Goal: Navigation & Orientation: Find specific page/section

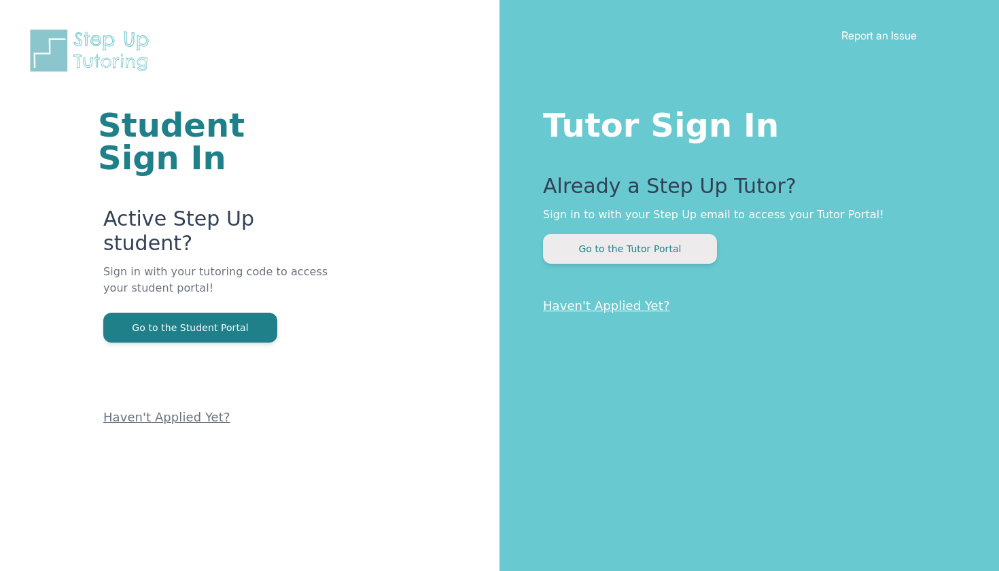
click at [619, 240] on button "Go to the Tutor Portal" at bounding box center [630, 249] width 174 height 30
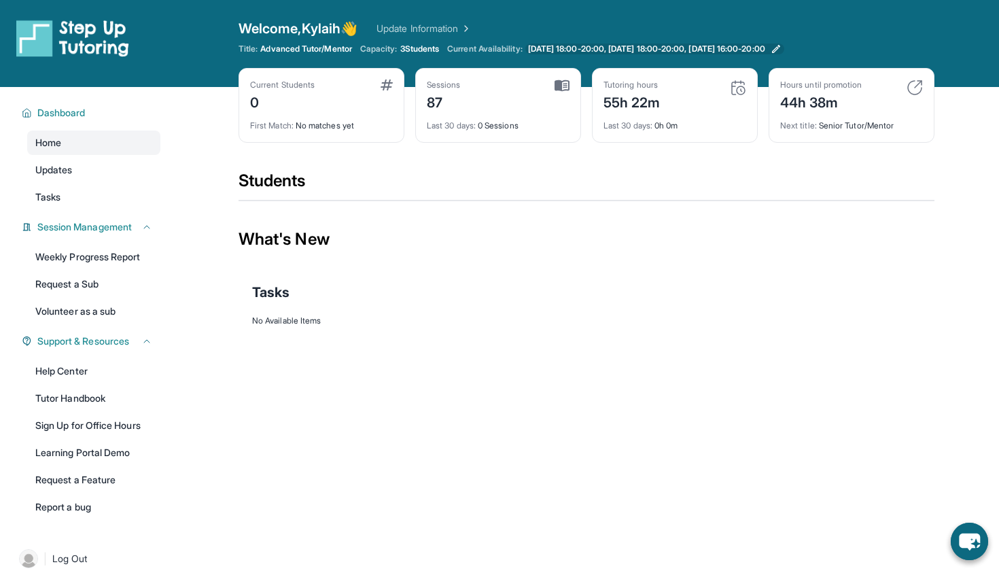
click at [782, 48] on icon at bounding box center [776, 48] width 11 height 11
click at [523, 97] on div "Sessions 87" at bounding box center [498, 96] width 143 height 33
click at [565, 84] on img at bounding box center [562, 86] width 15 height 12
click at [370, 90] on div "Current Students 0" at bounding box center [321, 96] width 143 height 33
click at [107, 164] on link "Updates" at bounding box center [93, 170] width 133 height 24
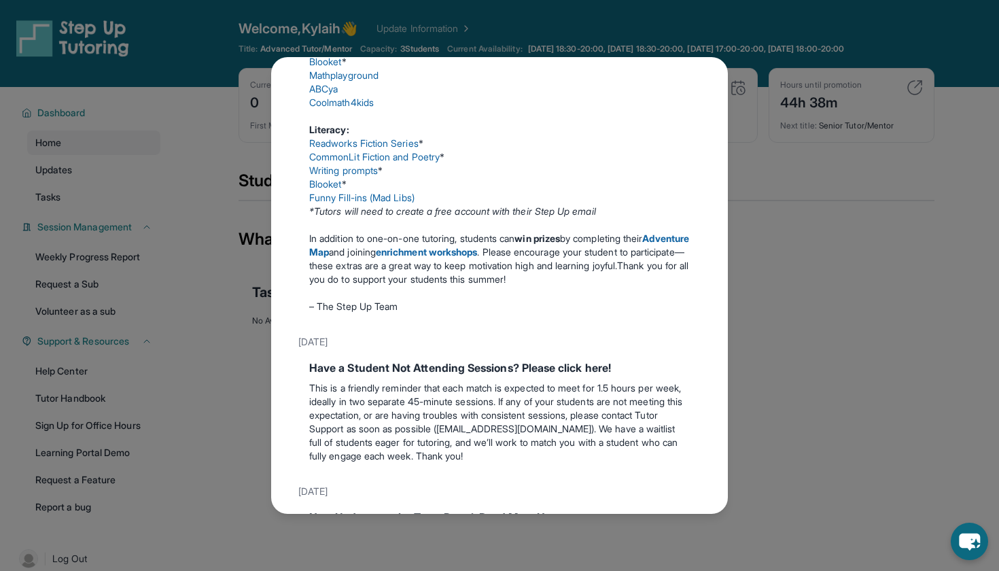
scroll to position [356, 0]
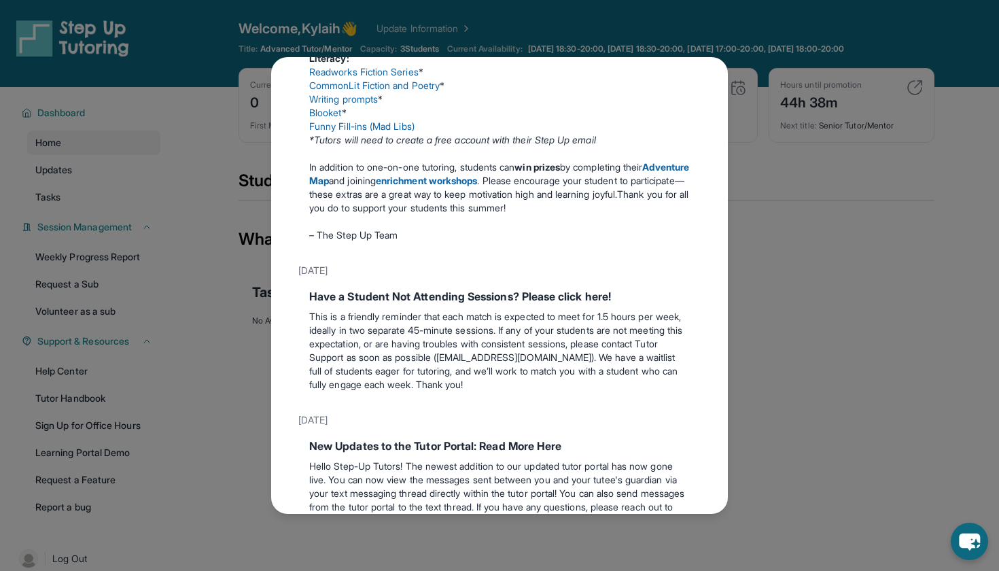
click at [732, 250] on div "Updates [DATE] Make the Most of the Tutoring this Summer @ Step-Up! Step-Up Tut…" at bounding box center [499, 285] width 999 height 571
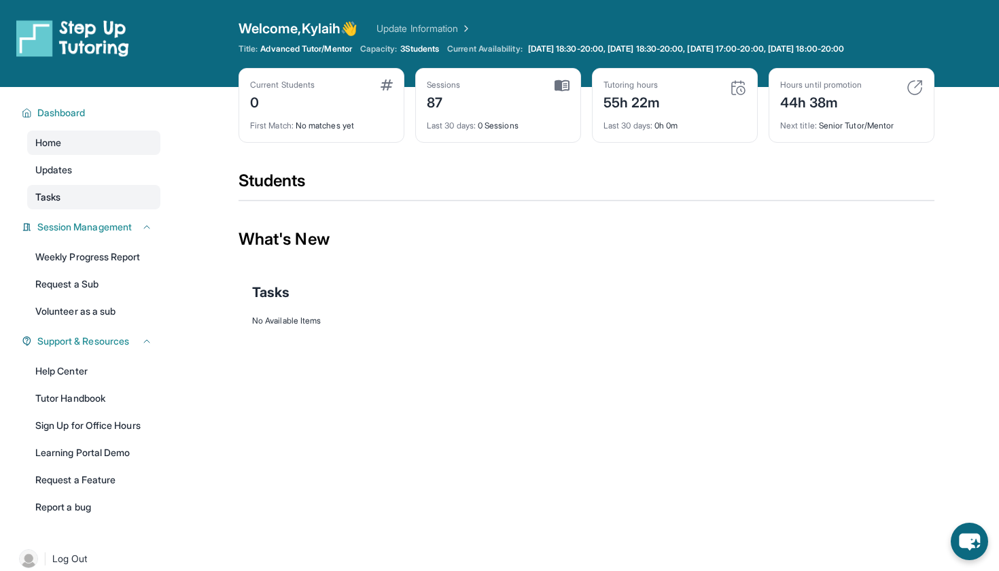
click at [59, 193] on span "Tasks" at bounding box center [47, 197] width 25 height 14
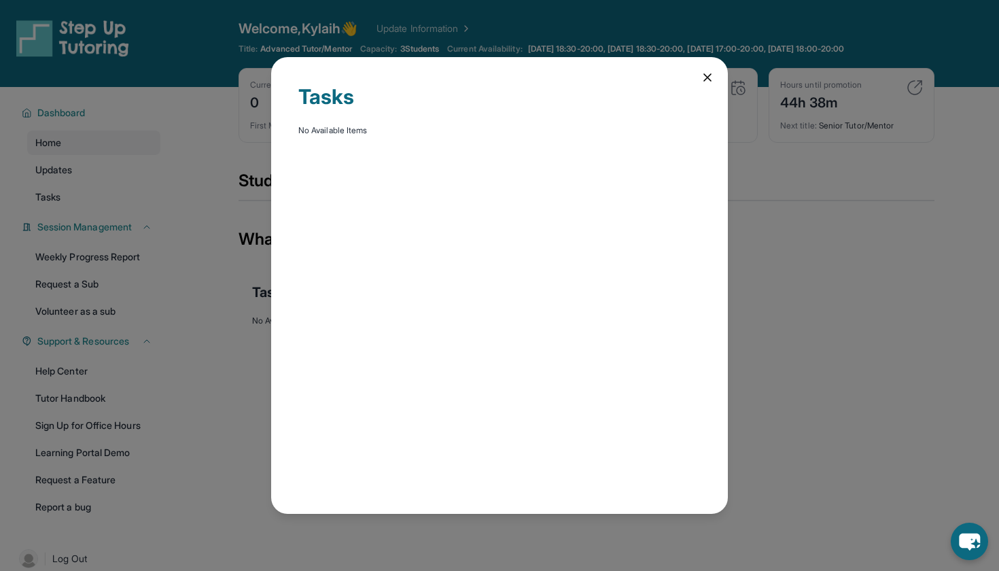
click at [748, 220] on div "Tasks No Available Items" at bounding box center [499, 285] width 999 height 571
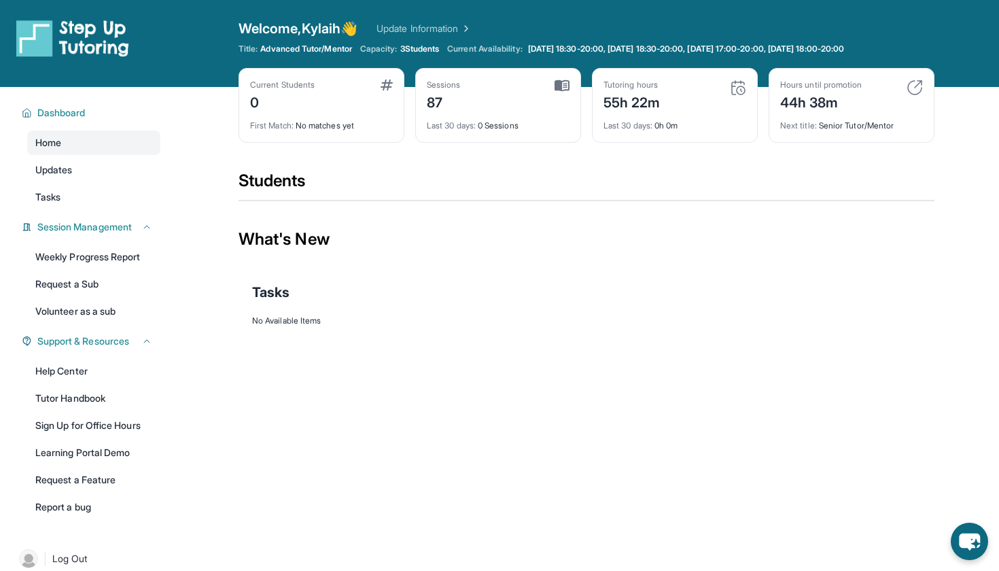
scroll to position [0, 0]
